Goal: Information Seeking & Learning: Learn about a topic

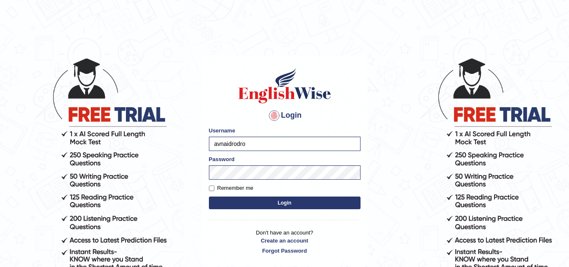
click at [270, 201] on button "Login" at bounding box center [285, 202] width 152 height 13
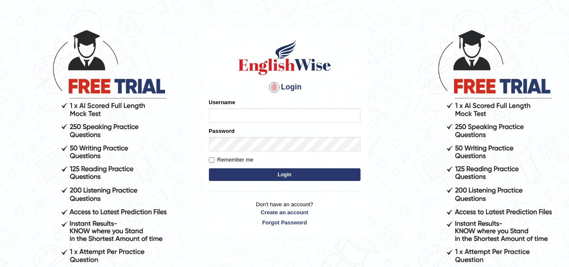
scroll to position [42, 0]
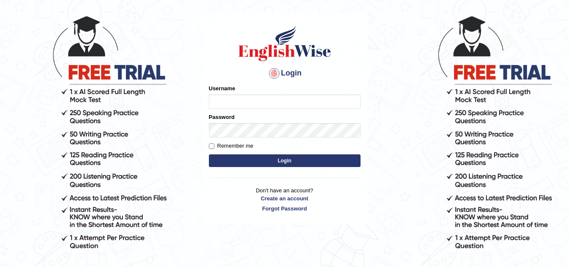
type input "avnaidrodro"
click at [297, 162] on button "Login" at bounding box center [285, 160] width 152 height 13
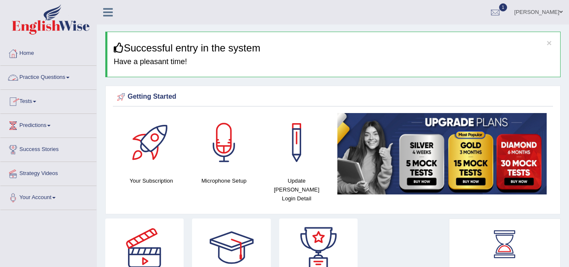
click at [72, 79] on link "Practice Questions" at bounding box center [48, 76] width 96 height 21
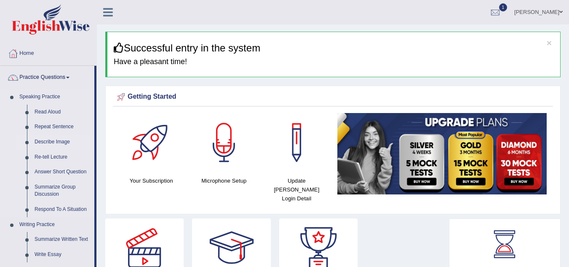
click at [64, 147] on link "Describe Image" at bounding box center [63, 141] width 64 height 15
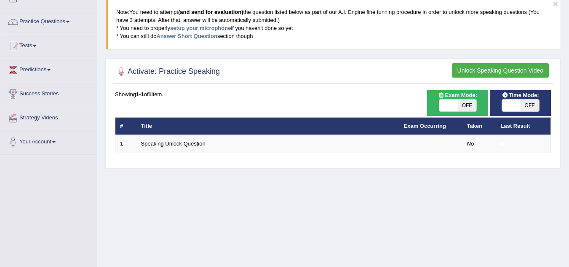
scroll to position [84, 0]
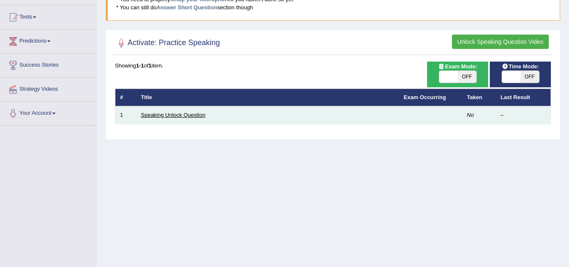
click at [168, 114] on link "Speaking Unlock Question" at bounding box center [173, 115] width 64 height 6
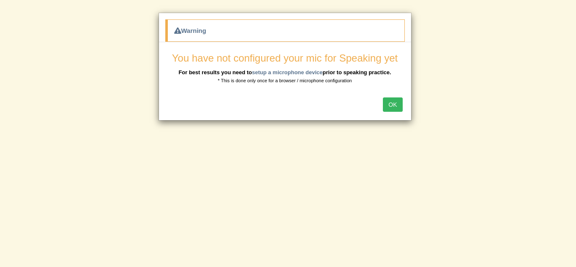
click at [392, 106] on button "OK" at bounding box center [392, 104] width 19 height 14
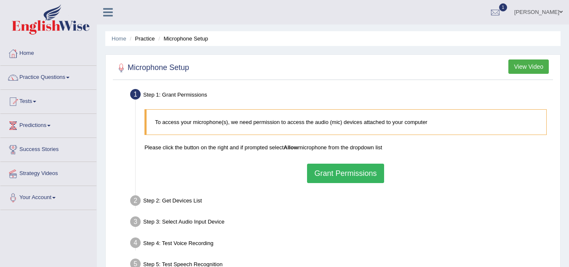
click at [345, 171] on button "Grant Permissions" at bounding box center [345, 173] width 77 height 19
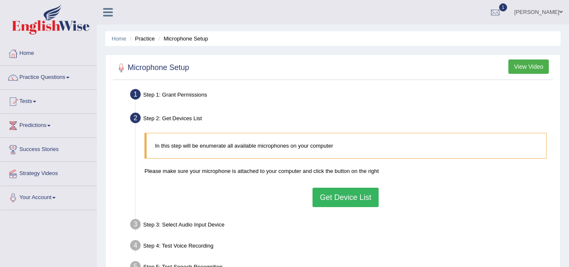
scroll to position [42, 0]
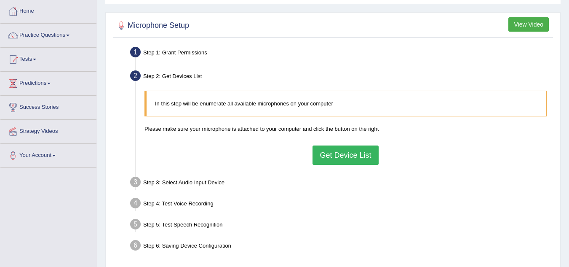
click at [346, 159] on button "Get Device List" at bounding box center [346, 154] width 66 height 19
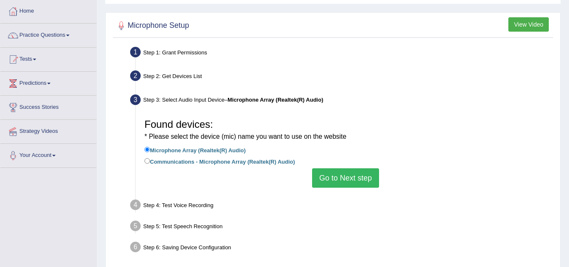
click at [346, 182] on button "Go to Next step" at bounding box center [345, 177] width 67 height 19
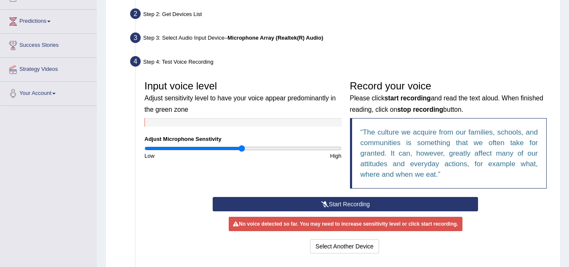
scroll to position [126, 0]
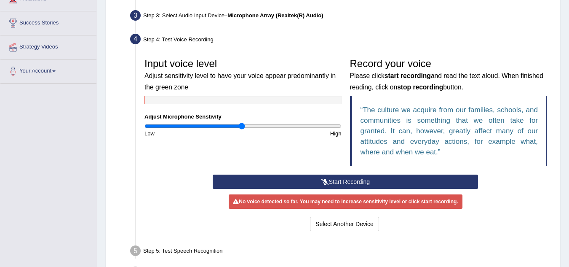
click at [338, 180] on button "Start Recording" at bounding box center [346, 181] width 266 height 14
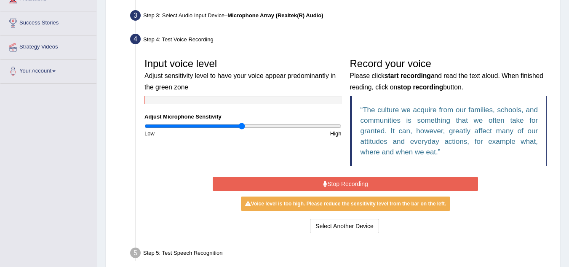
click at [366, 184] on button "Stop Recording" at bounding box center [346, 184] width 266 height 14
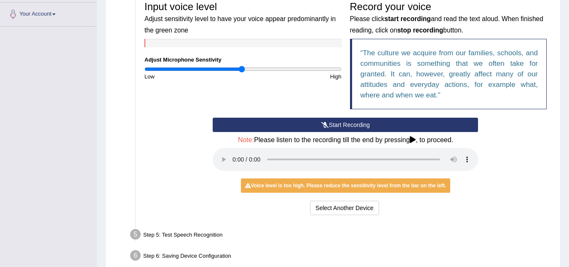
scroll to position [169, 0]
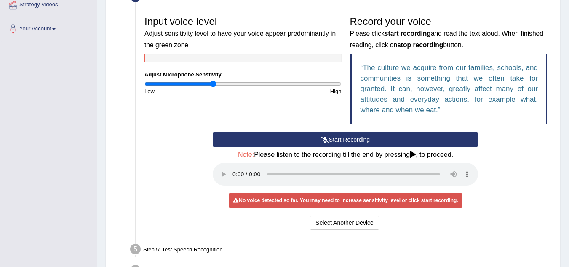
drag, startPoint x: 241, startPoint y: 85, endPoint x: 214, endPoint y: 85, distance: 27.0
type input "0.7"
click at [214, 85] on input "range" at bounding box center [243, 84] width 197 height 7
click at [363, 138] on button "Start Recording" at bounding box center [346, 139] width 266 height 14
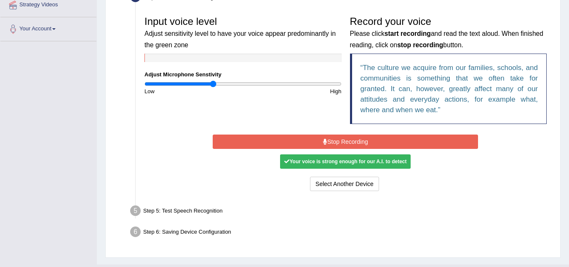
click at [364, 141] on button "Stop Recording" at bounding box center [346, 141] width 266 height 14
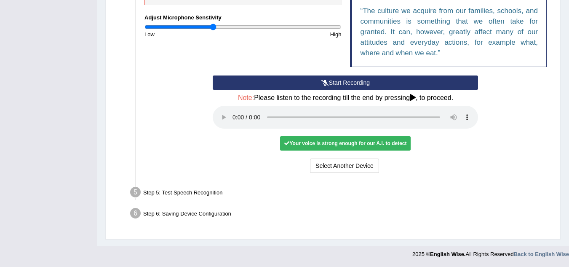
scroll to position [183, 0]
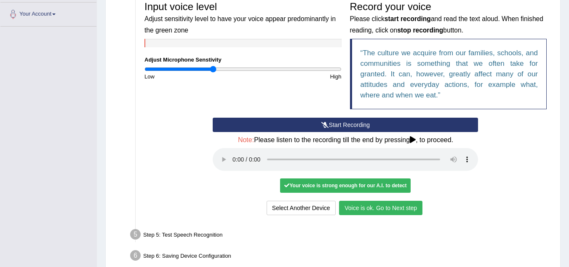
click at [391, 213] on button "Voice is ok. Go to Next step" at bounding box center [380, 208] width 83 height 14
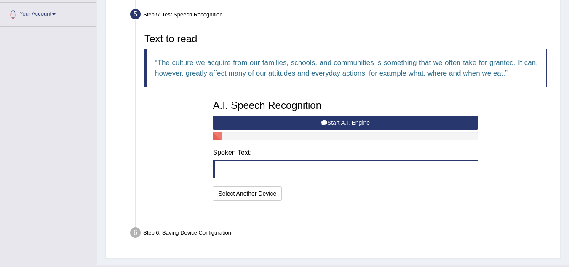
scroll to position [182, 0]
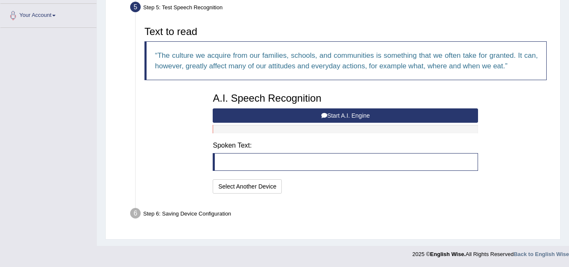
click at [340, 116] on button "Start A.I. Engine" at bounding box center [346, 115] width 266 height 14
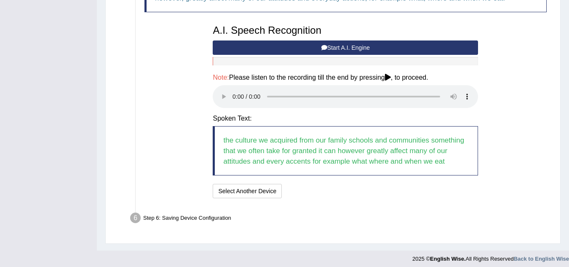
scroll to position [255, 0]
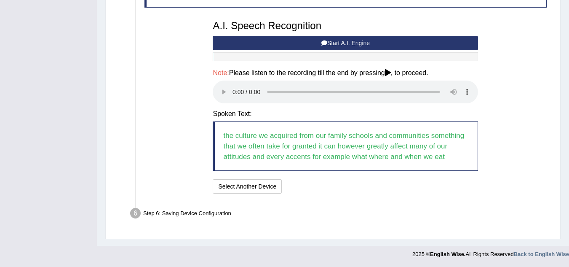
click at [210, 213] on div "Step 6: Saving Device Configuration" at bounding box center [341, 214] width 430 height 19
click at [202, 212] on div "Step 6: Saving Device Configuration" at bounding box center [341, 214] width 430 height 19
click at [346, 188] on button "Speech is ok. Go to Last step" at bounding box center [330, 186] width 88 height 14
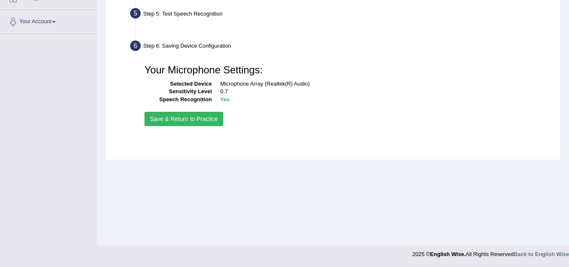
scroll to position [176, 0]
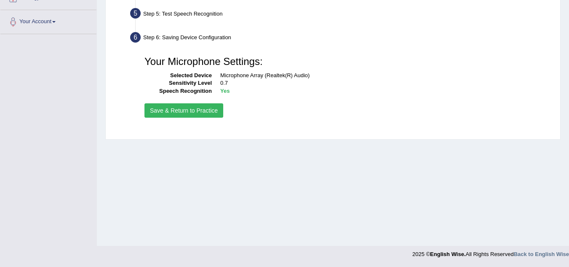
click at [199, 115] on button "Save & Return to Practice" at bounding box center [184, 110] width 79 height 14
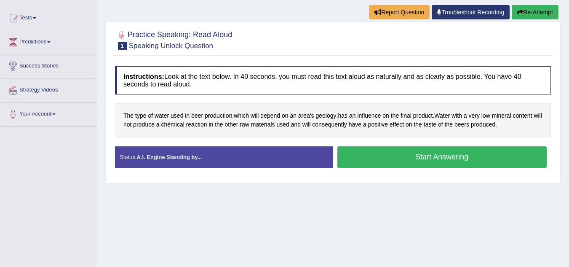
scroll to position [84, 0]
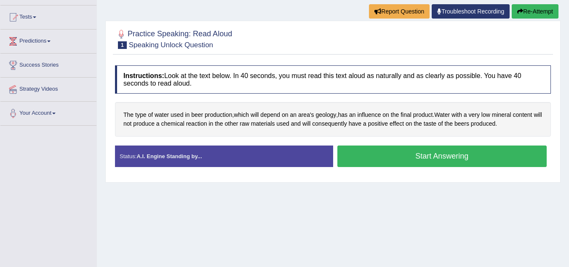
click at [438, 161] on button "Start Answering" at bounding box center [443, 155] width 210 height 21
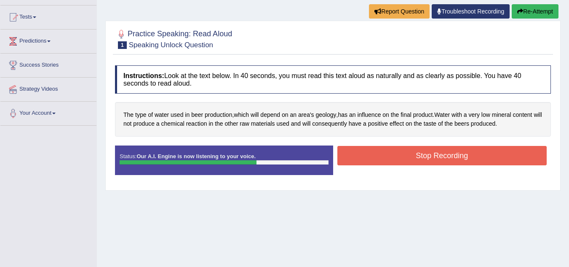
click at [456, 159] on button "Stop Recording" at bounding box center [443, 155] width 210 height 19
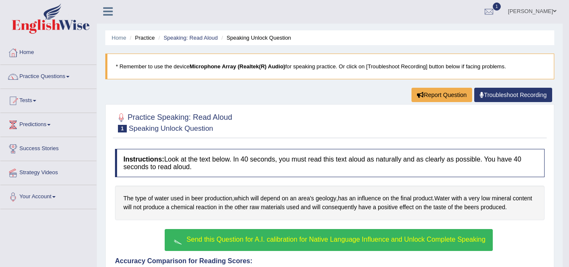
scroll to position [0, 0]
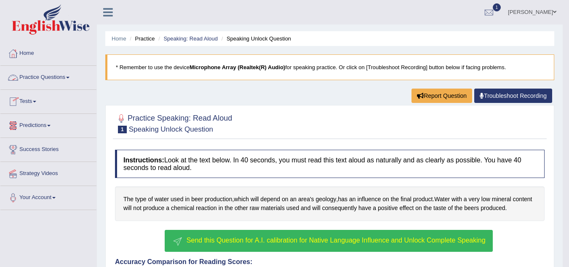
click at [55, 76] on link "Practice Questions" at bounding box center [48, 76] width 96 height 21
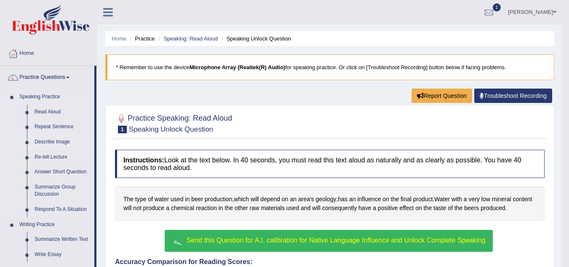
click at [62, 143] on link "Describe Image" at bounding box center [63, 141] width 64 height 15
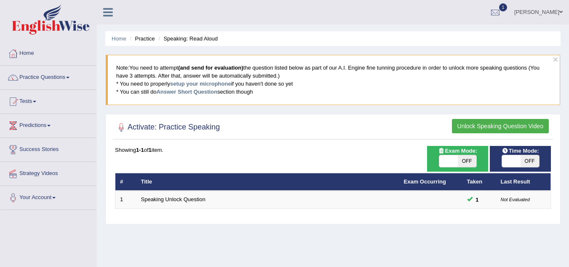
click at [477, 124] on button "Unlock Speaking Question Video" at bounding box center [500, 126] width 97 height 14
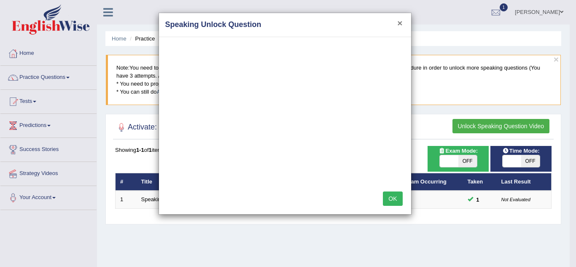
click at [398, 23] on button "×" at bounding box center [399, 23] width 5 height 9
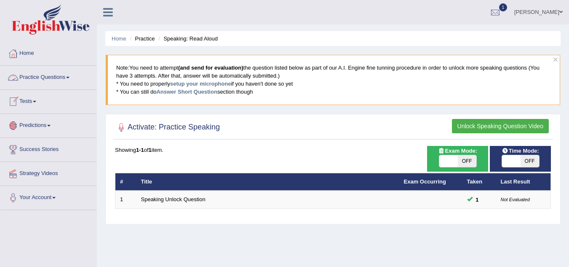
click at [51, 77] on link "Practice Questions" at bounding box center [48, 76] width 96 height 21
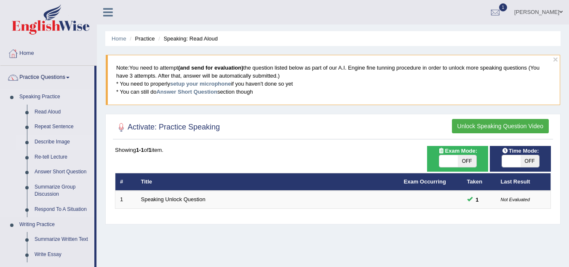
click at [60, 142] on link "Describe Image" at bounding box center [63, 141] width 64 height 15
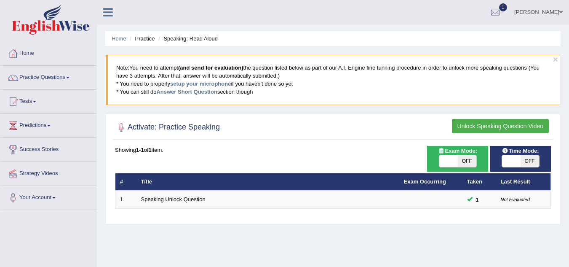
click at [492, 128] on button "Unlock Speaking Question Video" at bounding box center [500, 126] width 97 height 14
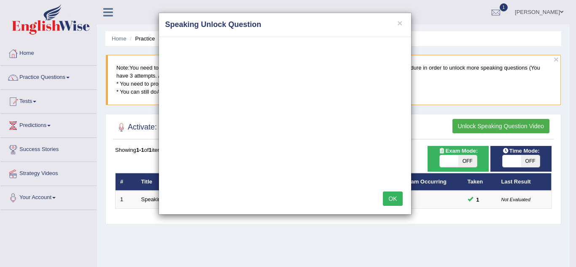
click at [396, 200] on button "OK" at bounding box center [392, 198] width 19 height 14
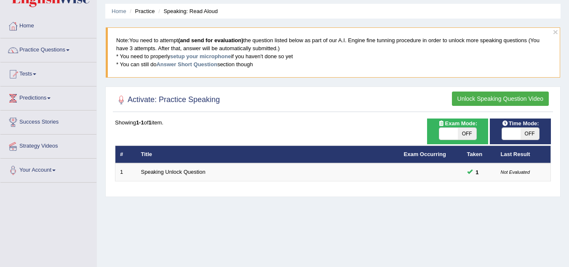
scroll to position [42, 0]
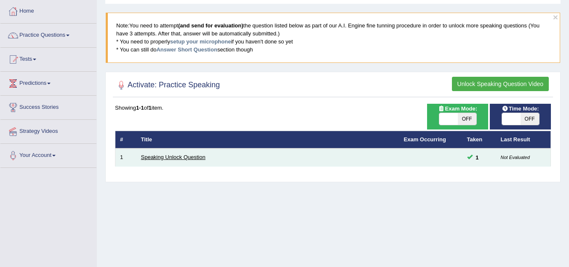
click at [161, 159] on link "Speaking Unlock Question" at bounding box center [173, 157] width 64 height 6
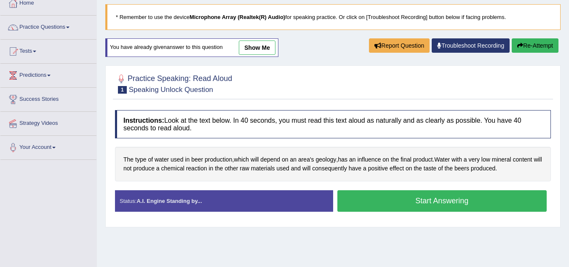
scroll to position [84, 0]
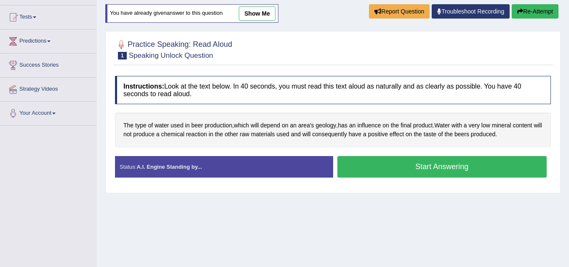
click at [429, 166] on button "Start Answering" at bounding box center [443, 166] width 210 height 21
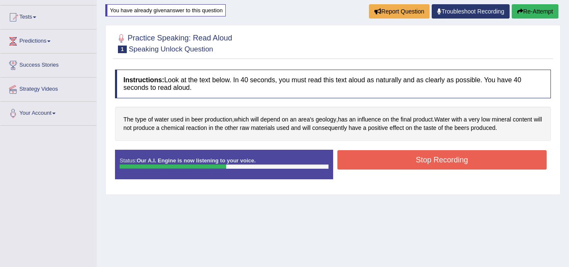
click at [451, 160] on button "Stop Recording" at bounding box center [443, 159] width 210 height 19
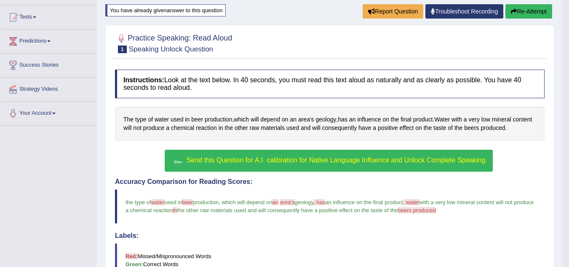
click at [294, 162] on span "Send this Question for A.I. calibration for Native Language Influence and Unloc…" at bounding box center [336, 159] width 299 height 7
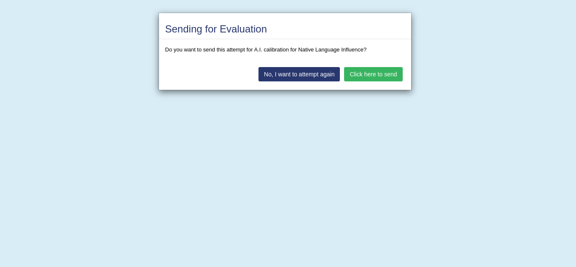
click at [373, 74] on button "Click here to send" at bounding box center [373, 74] width 58 height 14
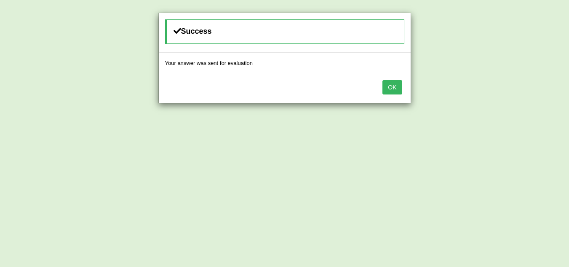
click at [396, 85] on button "OK" at bounding box center [392, 87] width 19 height 14
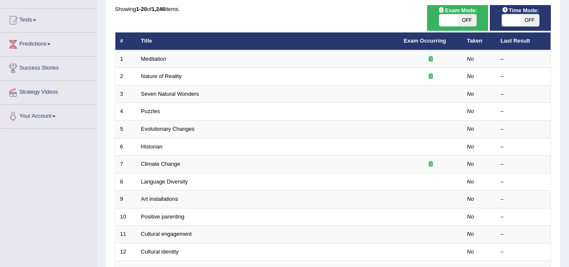
scroll to position [38, 0]
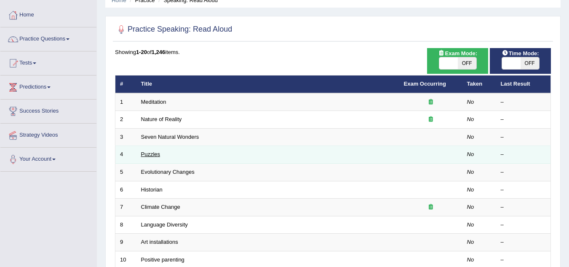
click at [157, 152] on link "Puzzles" at bounding box center [150, 154] width 19 height 6
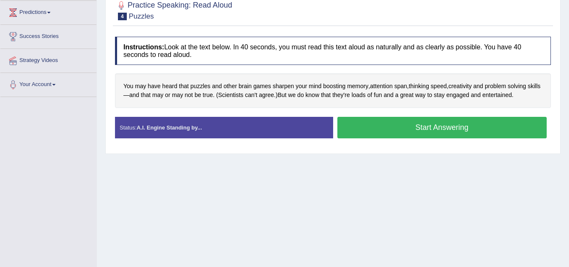
scroll to position [126, 0]
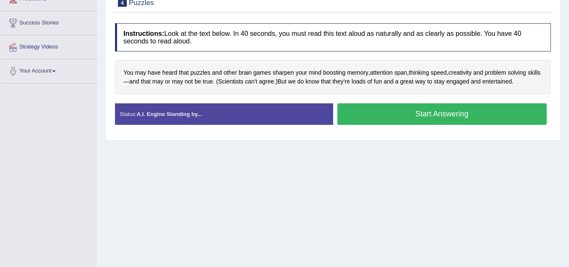
click at [422, 117] on button "Start Answering" at bounding box center [443, 113] width 210 height 21
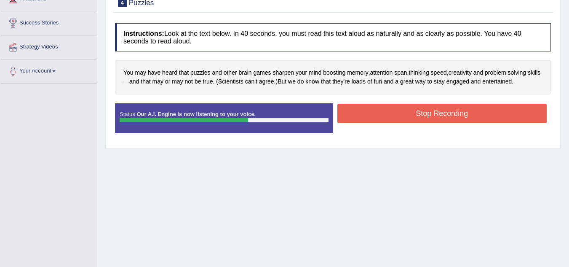
click at [427, 117] on button "Stop Recording" at bounding box center [443, 113] width 210 height 19
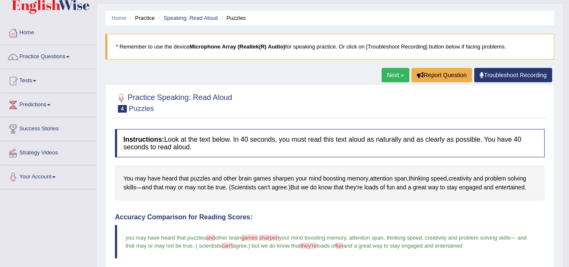
scroll to position [0, 0]
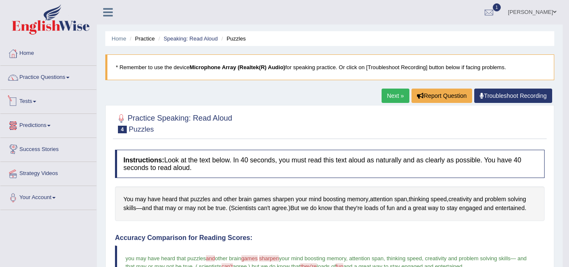
click at [35, 99] on link "Tests" at bounding box center [48, 100] width 96 height 21
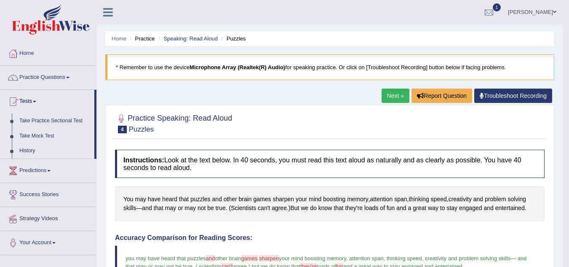
click at [48, 136] on link "Take Mock Test" at bounding box center [55, 136] width 79 height 15
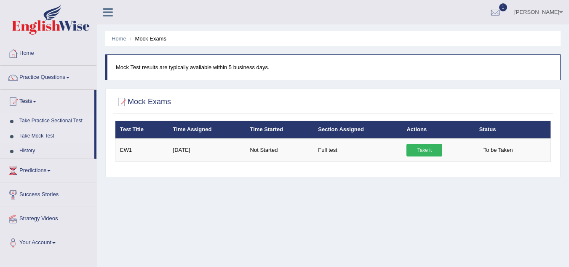
click at [54, 120] on link "Take Practice Sectional Test" at bounding box center [55, 120] width 79 height 15
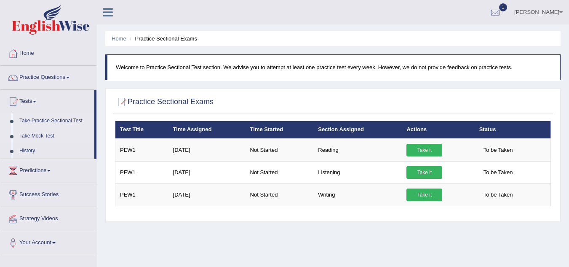
click at [39, 137] on link "Take Mock Test" at bounding box center [55, 136] width 79 height 15
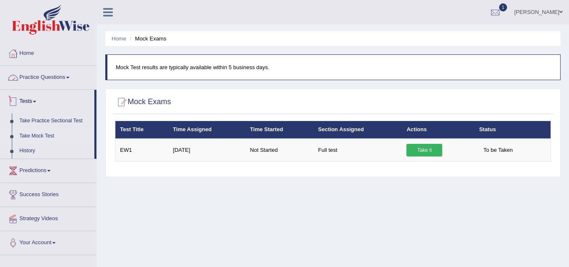
click at [64, 78] on link "Practice Questions" at bounding box center [48, 76] width 96 height 21
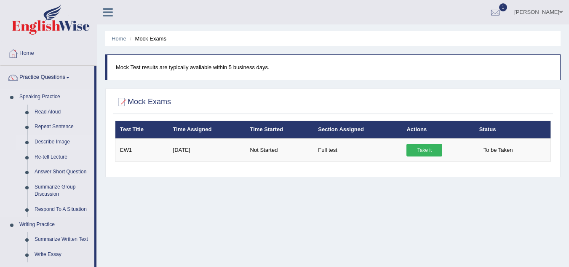
click at [61, 143] on link "Describe Image" at bounding box center [63, 141] width 64 height 15
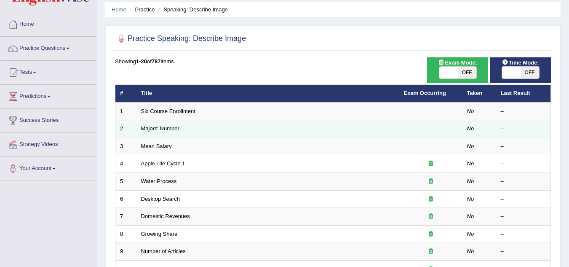
scroll to position [42, 0]
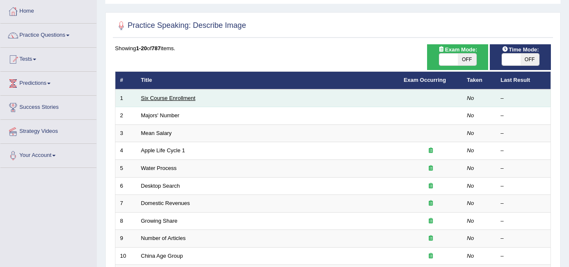
click at [161, 98] on link "Six Course Enrollment" at bounding box center [168, 98] width 54 height 6
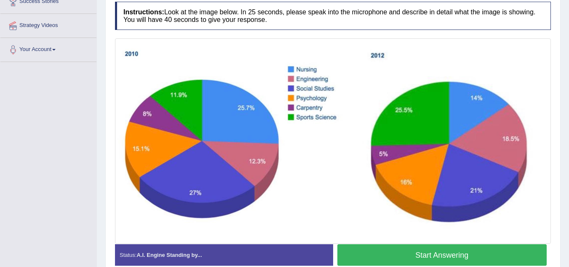
scroll to position [148, 0]
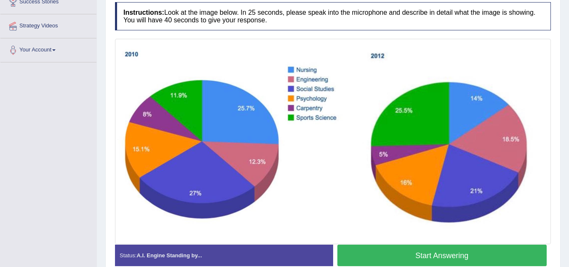
click at [426, 254] on button "Start Answering" at bounding box center [443, 254] width 210 height 21
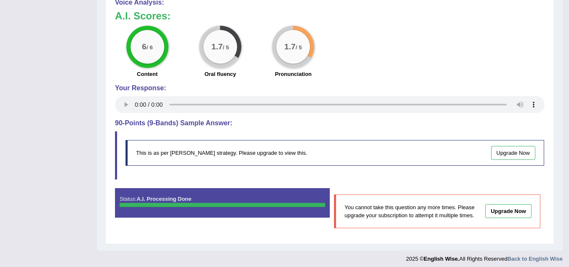
scroll to position [399, 0]
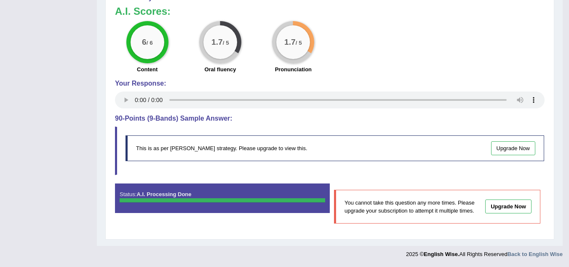
click at [510, 148] on link "Upgrade Now" at bounding box center [513, 148] width 45 height 14
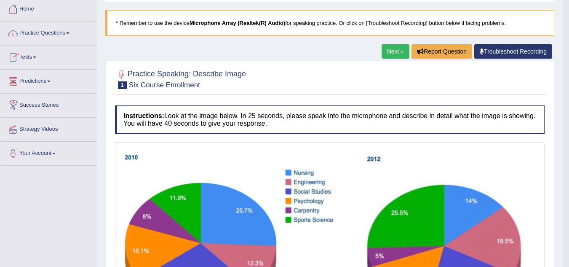
scroll to position [0, 0]
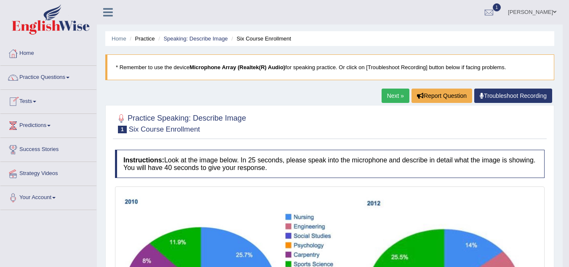
click at [65, 81] on link "Practice Questions" at bounding box center [48, 76] width 96 height 21
